Goal: Information Seeking & Learning: Find specific page/section

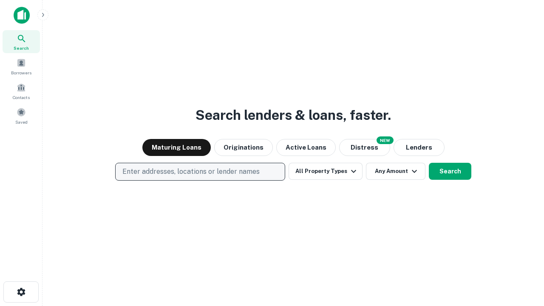
click at [200, 172] on p "Enter addresses, locations or lender names" at bounding box center [190, 172] width 137 height 10
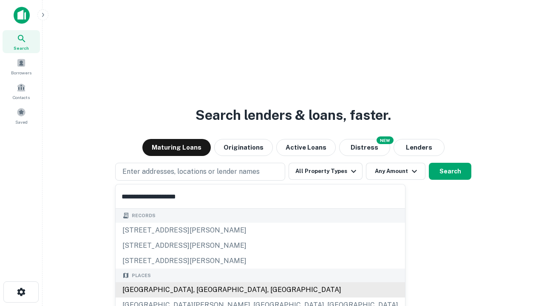
click at [203, 290] on div "[GEOGRAPHIC_DATA], [GEOGRAPHIC_DATA], [GEOGRAPHIC_DATA]" at bounding box center [261, 289] width 290 height 15
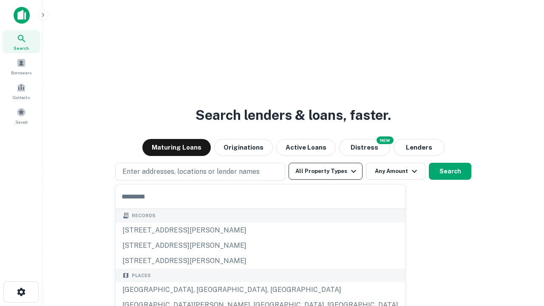
click at [326, 171] on button "All Property Types" at bounding box center [326, 171] width 74 height 17
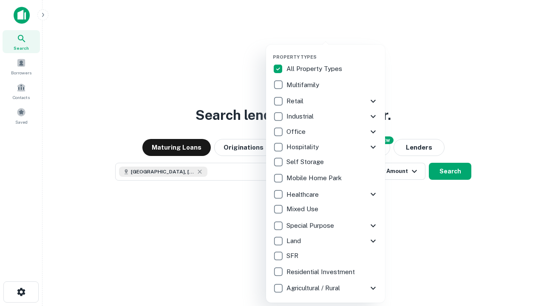
click at [333, 51] on button "button" at bounding box center [332, 51] width 119 height 0
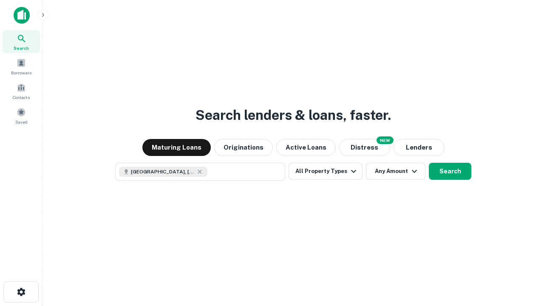
scroll to position [14, 0]
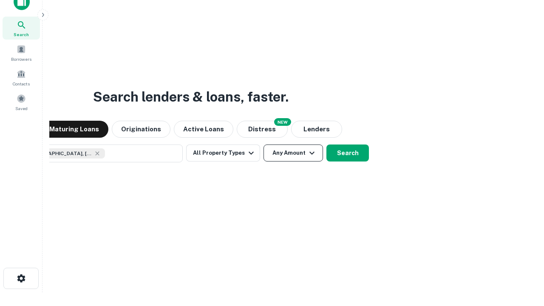
click at [264, 145] on button "Any Amount" at bounding box center [294, 153] width 60 height 17
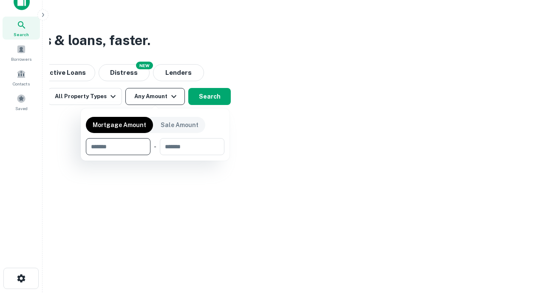
type input "*******"
click at [155, 155] on button "button" at bounding box center [155, 155] width 139 height 0
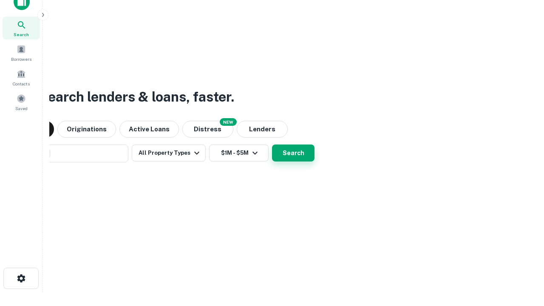
click at [272, 145] on button "Search" at bounding box center [293, 153] width 43 height 17
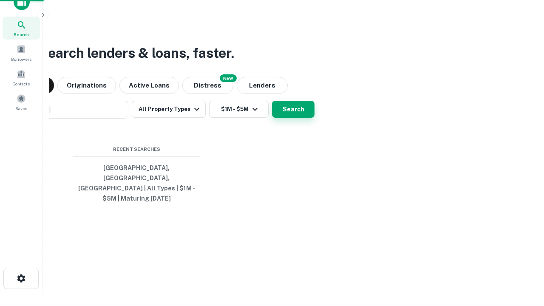
scroll to position [28, 241]
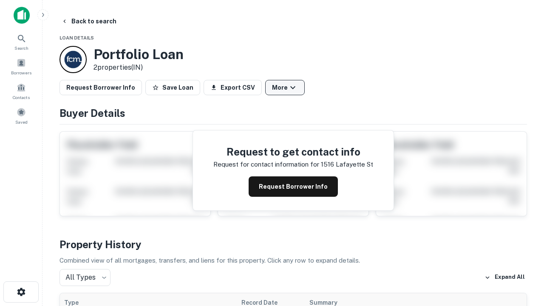
click at [285, 88] on button "More" at bounding box center [285, 87] width 40 height 15
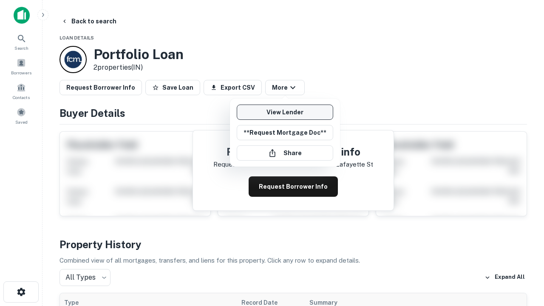
click at [285, 112] on link "View Lender" at bounding box center [285, 112] width 97 height 15
